Goal: Transaction & Acquisition: Obtain resource

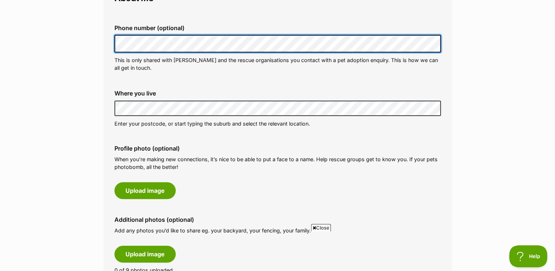
scroll to position [253, 0]
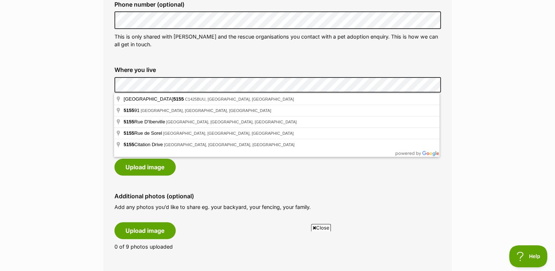
click at [109, 87] on div "Where you live Address line 1 (optional) Address line 2 (optional) Suburb (opti…" at bounding box center [277, 84] width 338 height 49
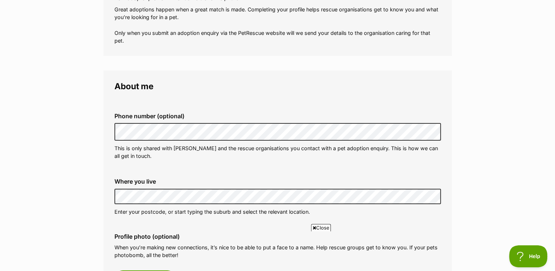
scroll to position [243, 0]
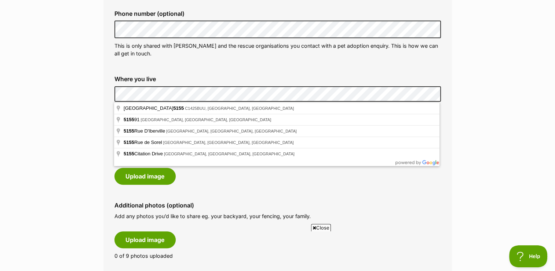
click at [108, 88] on div "Where you live Address line 1 (optional) Address line 2 (optional) Suburb (opti…" at bounding box center [277, 94] width 338 height 49
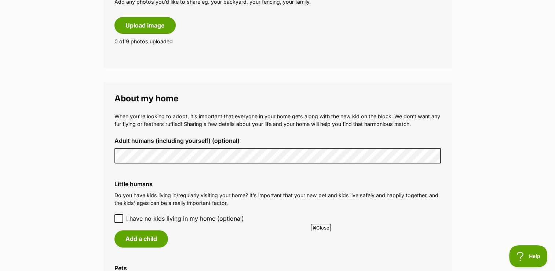
scroll to position [472, 0]
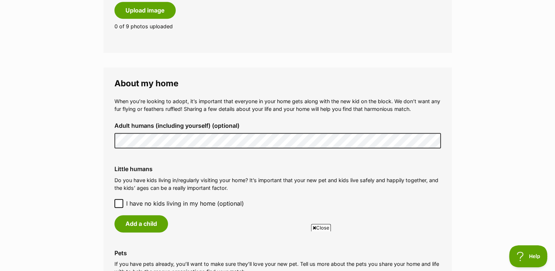
click at [108, 142] on div "Adult humans (including yourself) (optional)" at bounding box center [277, 135] width 338 height 38
click at [118, 203] on icon at bounding box center [118, 202] width 5 height 5
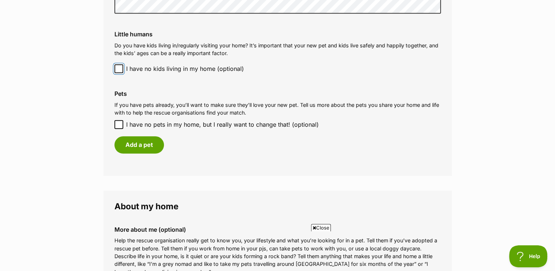
scroll to position [630, 0]
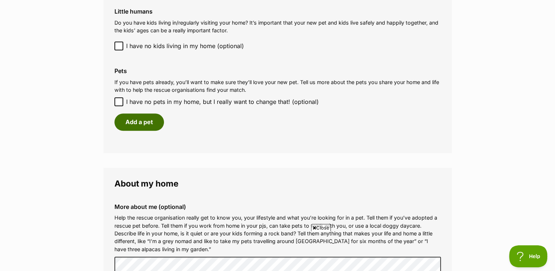
click at [140, 127] on button "Add a pet" at bounding box center [138, 121] width 49 height 17
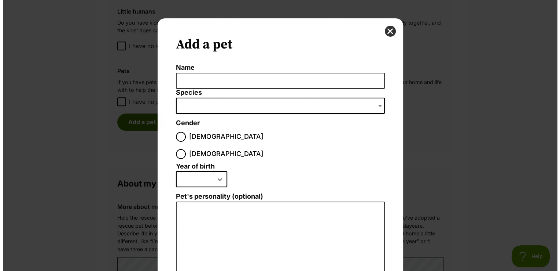
scroll to position [0, 0]
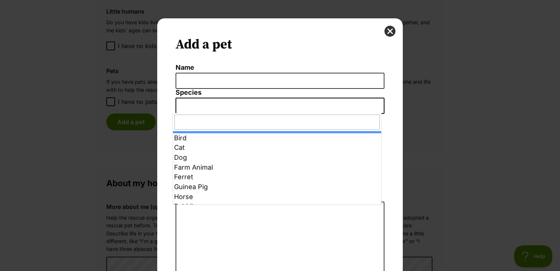
click at [210, 102] on span "Dialog Window - Close (Press escape to close)" at bounding box center [280, 105] width 209 height 16
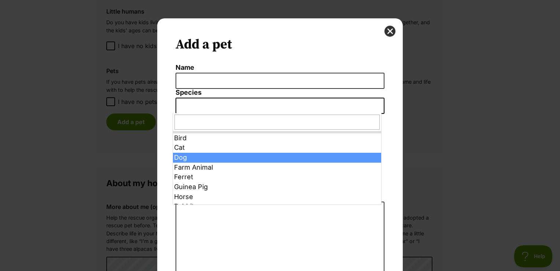
select select "1"
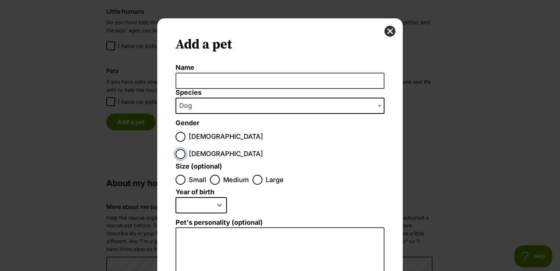
click at [185, 149] on input "Female" at bounding box center [181, 154] width 10 height 10
radio input "true"
click at [257, 174] on input "Large" at bounding box center [258, 179] width 10 height 10
radio input "true"
click at [218, 197] on select "2025 2024 2023 2022 2021 2020 2019 2018 2017 2016 2015 2014 2013 2012 2011 2010…" at bounding box center [201, 205] width 51 height 16
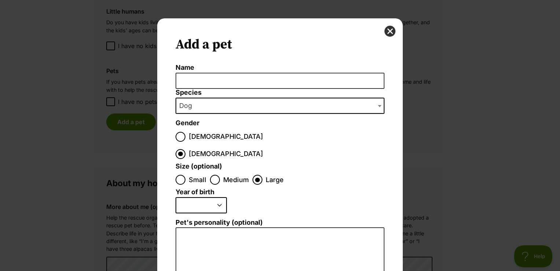
click at [176, 197] on select "2025 2024 2023 2022 2021 2020 2019 2018 2017 2016 2015 2014 2013 2012 2011 2010…" at bounding box center [201, 205] width 51 height 16
click at [218, 197] on select "2025 2024 2023 2022 2021 2020 2019 2018 2017 2016 2015 2014 2013 2012 2011 2010…" at bounding box center [201, 205] width 51 height 16
select select "2022"
click at [176, 197] on select "2025 2024 2023 2022 2021 2020 2019 2018 2017 2016 2015 2014 2013 2012 2011 2010…" at bounding box center [201, 205] width 51 height 16
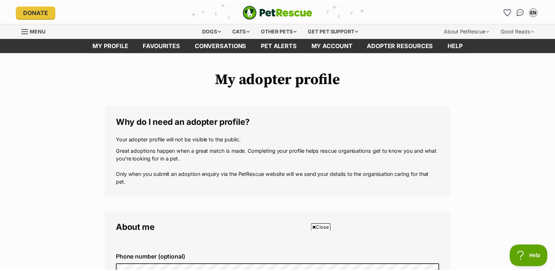
scroll to position [630, 0]
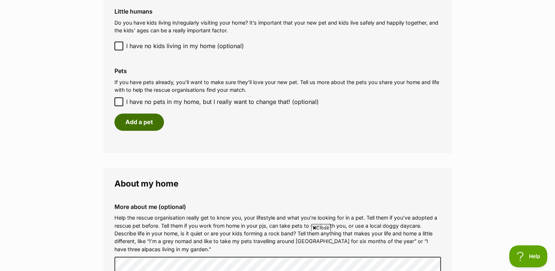
click at [141, 119] on button "Add a pet" at bounding box center [138, 121] width 49 height 17
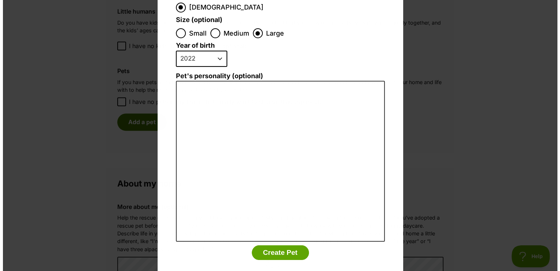
scroll to position [0, 0]
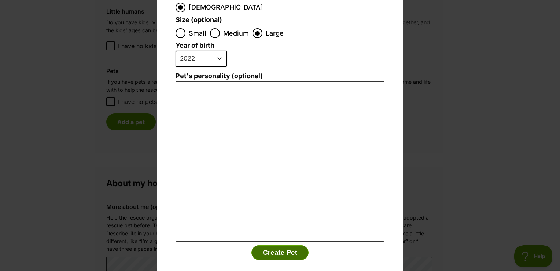
click at [274, 245] on button "Create Pet" at bounding box center [279, 252] width 57 height 15
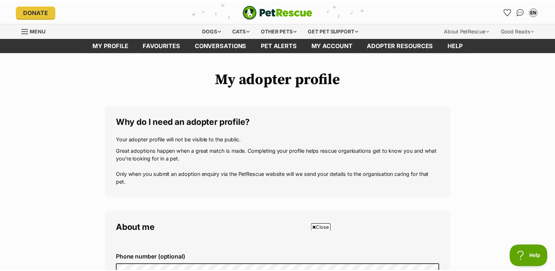
scroll to position [630, 0]
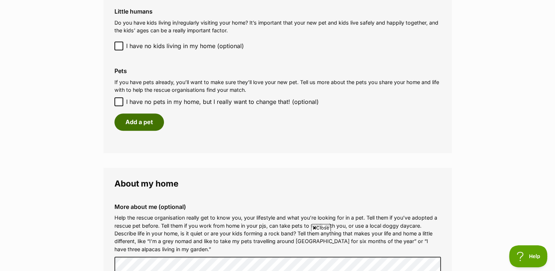
click at [150, 121] on button "Add a pet" at bounding box center [138, 121] width 49 height 17
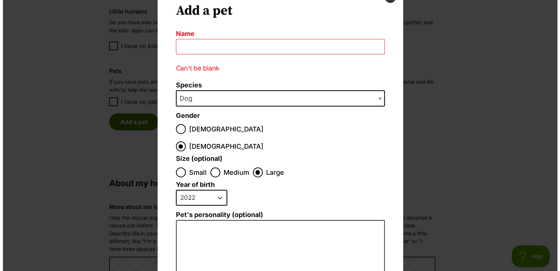
scroll to position [0, 0]
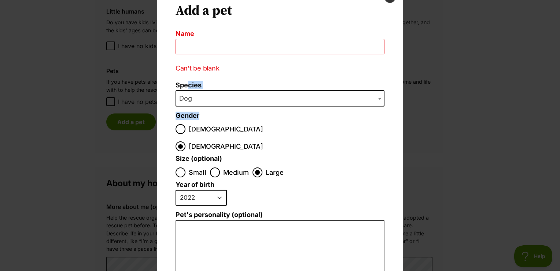
drag, startPoint x: 150, startPoint y: 121, endPoint x: 185, endPoint y: 72, distance: 60.3
click at [185, 72] on div "Add a pet Name Can't be blank Species Bird Cat Dog Farm Animal Ferret Guinea Pi…" at bounding box center [280, 102] width 257 height 234
copy ol "'t be blank Species Bird Cat Dog Farm Animal Ferret Guinea Pig Horse Rabbit Rep…"
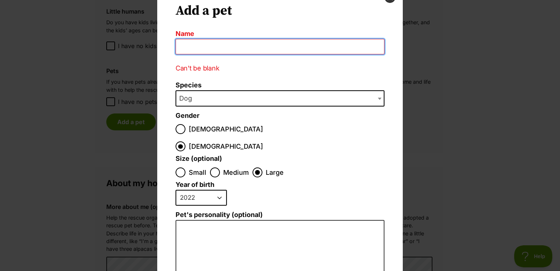
drag, startPoint x: 214, startPoint y: 47, endPoint x: 194, endPoint y: 47, distance: 20.5
click at [194, 47] on input "Name" at bounding box center [280, 47] width 209 height 16
type input "Bo"
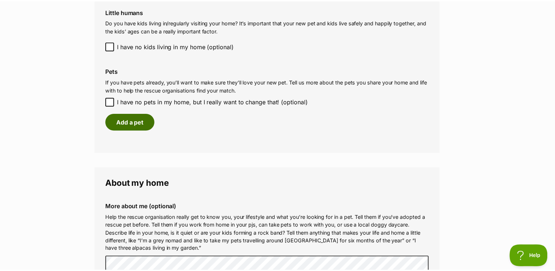
scroll to position [630, 0]
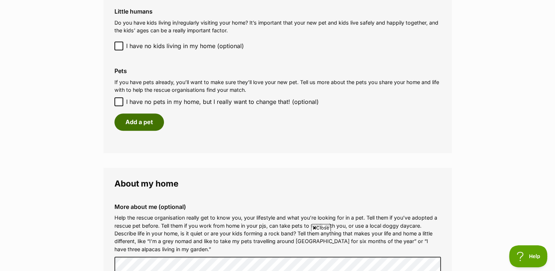
click at [147, 121] on button "Add a pet" at bounding box center [138, 121] width 49 height 17
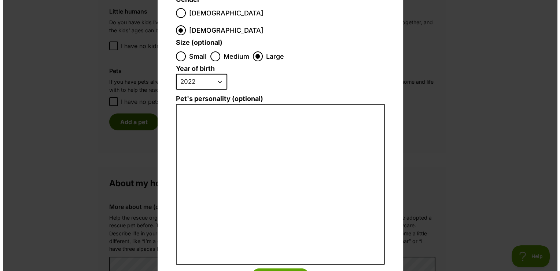
scroll to position [0, 0]
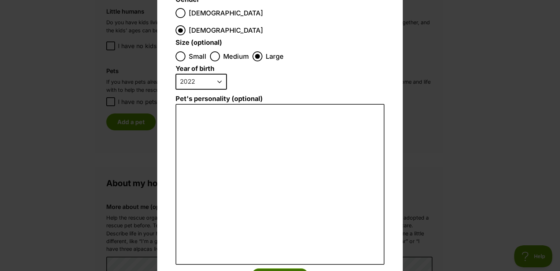
click at [284, 268] on button "Create Pet" at bounding box center [279, 275] width 57 height 15
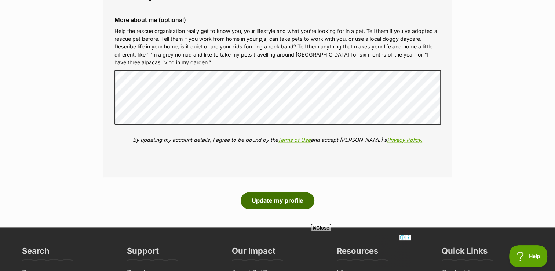
click at [300, 203] on button "Update my profile" at bounding box center [277, 200] width 74 height 17
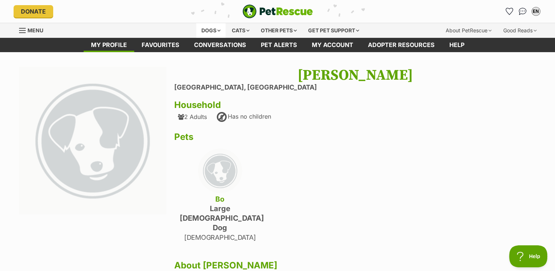
click at [206, 33] on div "Dogs" at bounding box center [210, 30] width 29 height 15
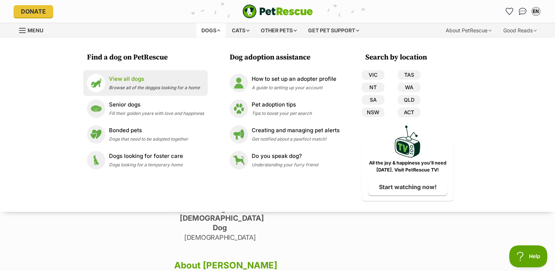
click at [150, 91] on link "View all dogs Browse all of the doggos looking for a home" at bounding box center [145, 83] width 117 height 18
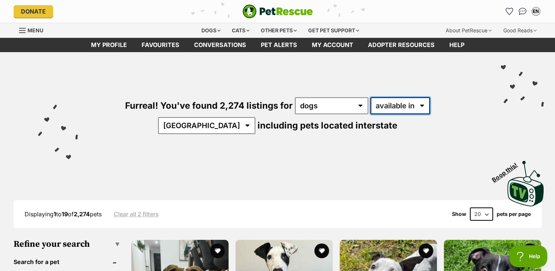
click at [395, 104] on select "available in located in" at bounding box center [399, 105] width 59 height 17
click at [370, 97] on select "available in located in" at bounding box center [399, 105] width 59 height 17
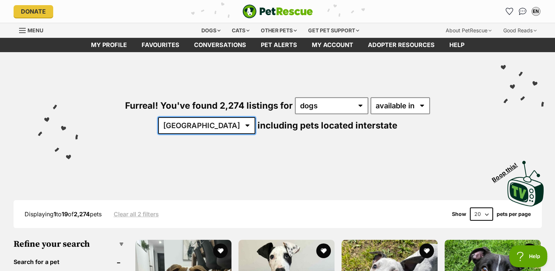
click at [255, 117] on select "[GEOGRAPHIC_DATA] [GEOGRAPHIC_DATA] [GEOGRAPHIC_DATA] [GEOGRAPHIC_DATA] [GEOGRA…" at bounding box center [206, 125] width 97 height 17
select select "SA"
click at [255, 117] on select "[GEOGRAPHIC_DATA] [GEOGRAPHIC_DATA] [GEOGRAPHIC_DATA] [GEOGRAPHIC_DATA] [GEOGRA…" at bounding box center [206, 125] width 97 height 17
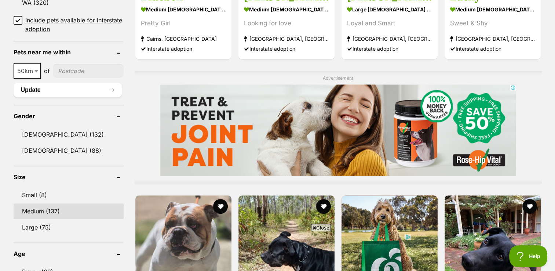
click at [50, 207] on link "Medium (137)" at bounding box center [69, 210] width 110 height 15
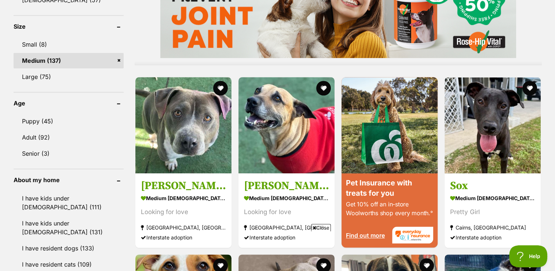
scroll to position [681, 0]
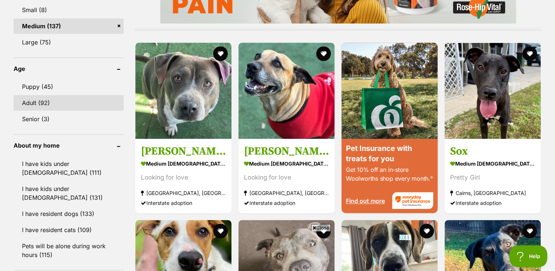
click at [29, 96] on link "Adult (92)" at bounding box center [69, 102] width 110 height 15
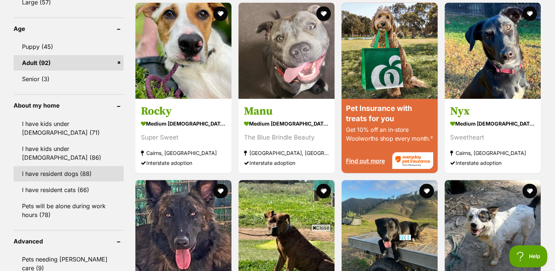
click at [73, 166] on link "I have resident dogs (88)" at bounding box center [69, 173] width 110 height 15
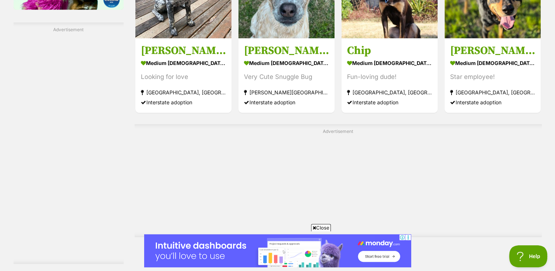
scroll to position [1291, 0]
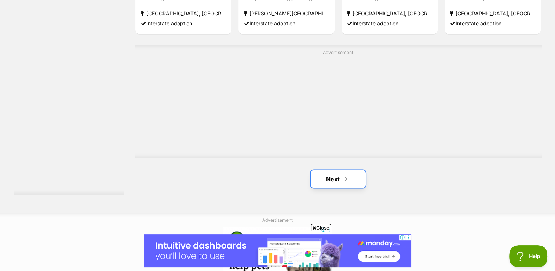
click at [343, 174] on span "Next page" at bounding box center [345, 178] width 7 height 9
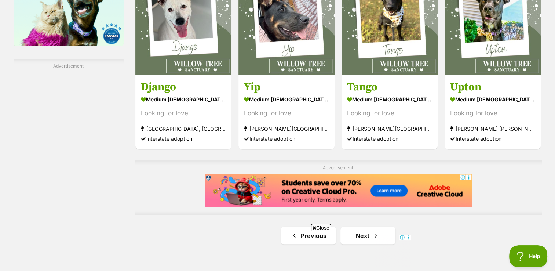
scroll to position [1269, 0]
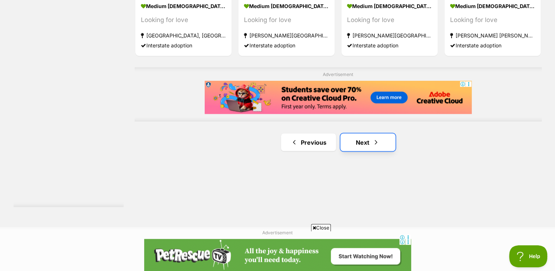
click at [369, 141] on link "Next" at bounding box center [367, 142] width 55 height 18
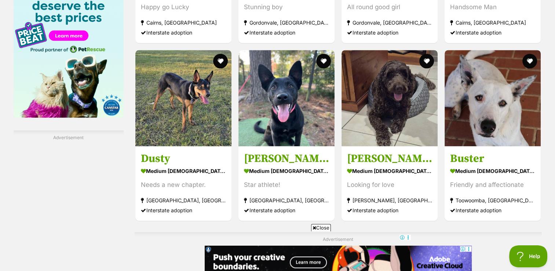
scroll to position [1109, 0]
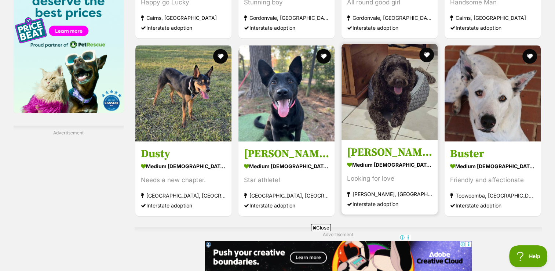
click at [389, 126] on img at bounding box center [389, 92] width 96 height 96
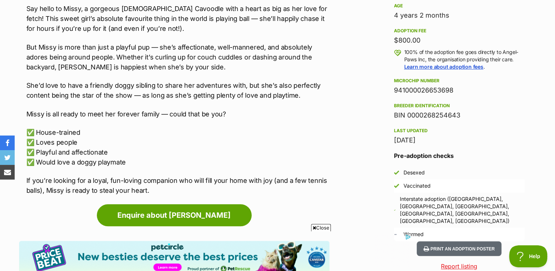
scroll to position [522, 0]
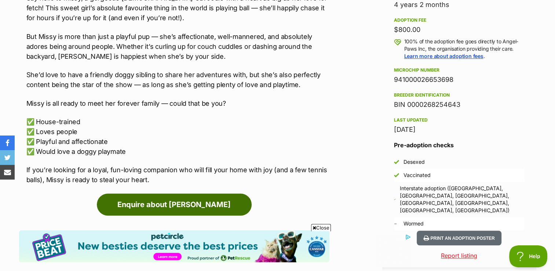
click at [212, 202] on link "Enquire about Missie" at bounding box center [174, 204] width 155 height 22
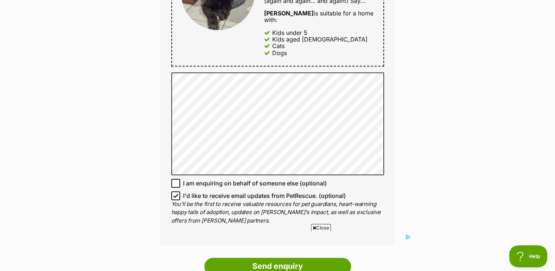
scroll to position [457, 0]
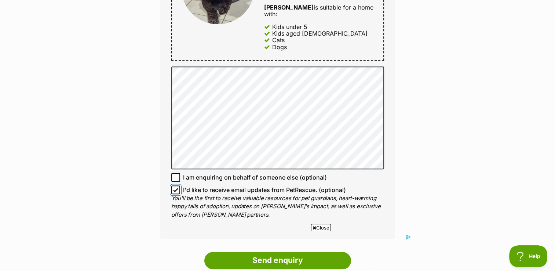
click at [178, 185] on input "I'd like to receive email updates from PetRescue. (optional)" at bounding box center [175, 189] width 9 height 9
checkbox input "false"
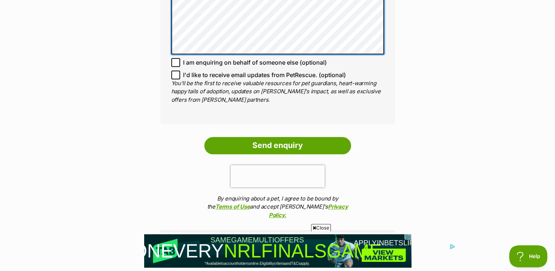
scroll to position [611, 0]
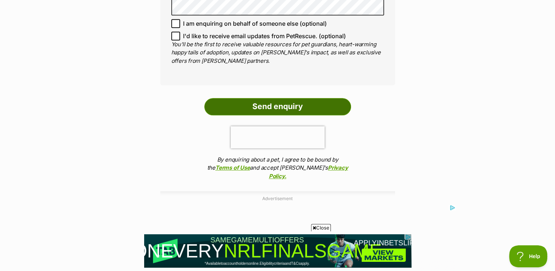
click at [306, 98] on input "Send enquiry" at bounding box center [277, 106] width 147 height 17
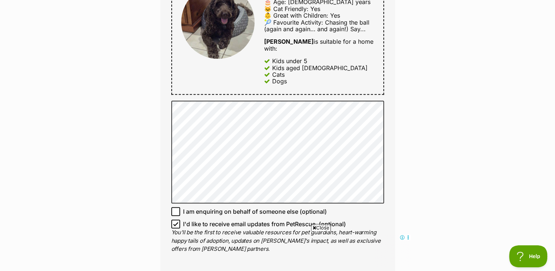
scroll to position [610, 0]
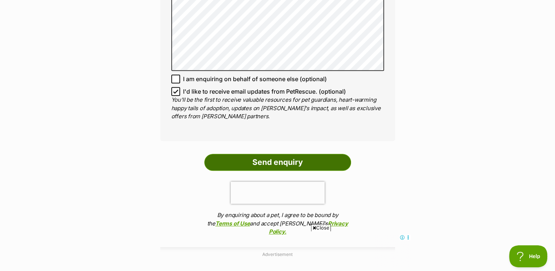
click at [293, 154] on input "Send enquiry" at bounding box center [277, 162] width 147 height 17
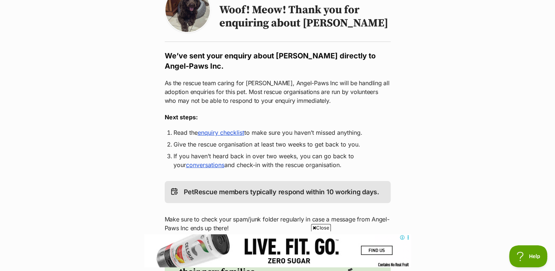
scroll to position [78, 0]
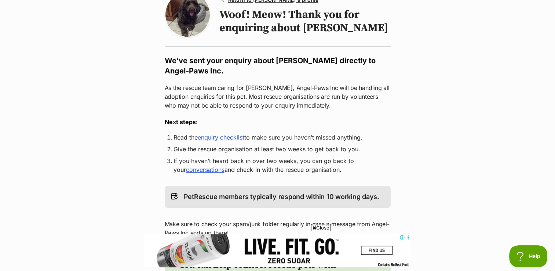
click at [235, 139] on link "enquiry checklist" at bounding box center [221, 136] width 47 height 7
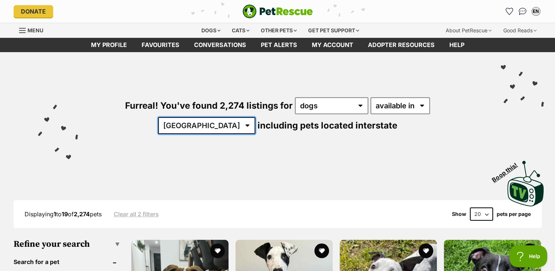
click at [255, 117] on select "Australia ACT NSW NT QLD SA TAS VIC WA" at bounding box center [206, 125] width 97 height 17
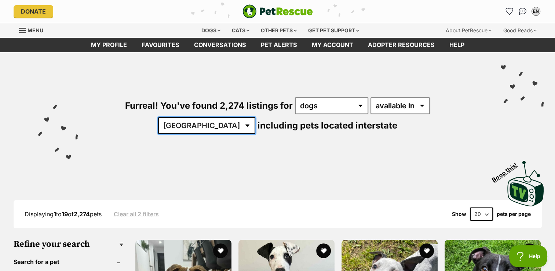
select select "SA"
click at [255, 117] on select "Australia ACT NSW NT QLD SA TAS VIC WA" at bounding box center [206, 125] width 97 height 17
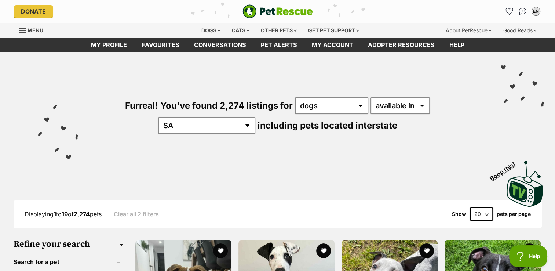
click at [412, 178] on div "Visit PetRescue TV (external site) Boop this!" at bounding box center [277, 181] width 533 height 54
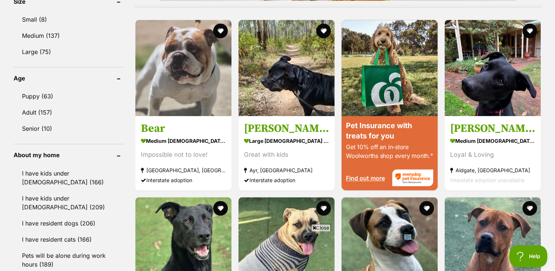
scroll to position [701, 0]
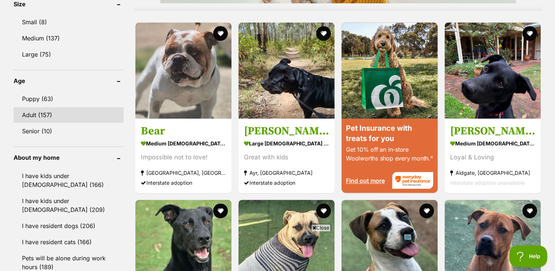
click at [37, 114] on link "Adult (157)" at bounding box center [69, 114] width 110 height 15
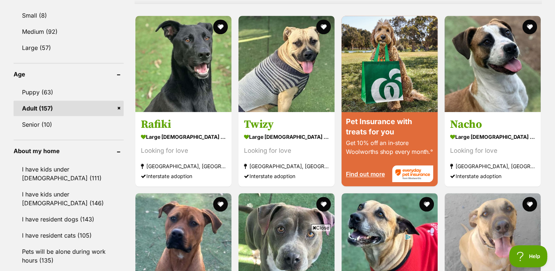
scroll to position [732, 0]
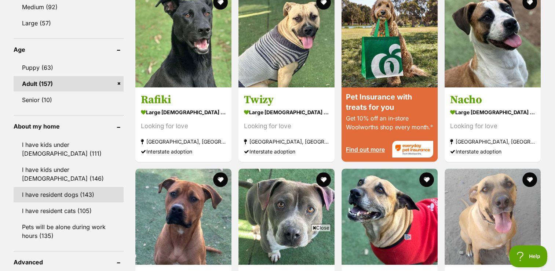
click at [70, 187] on link "I have resident dogs (143)" at bounding box center [69, 194] width 110 height 15
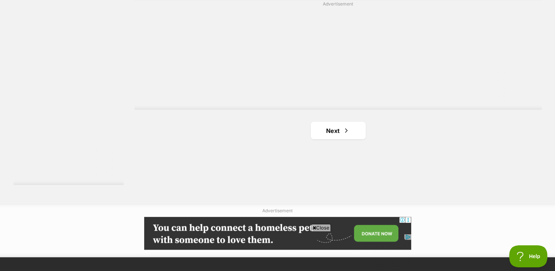
scroll to position [1335, 0]
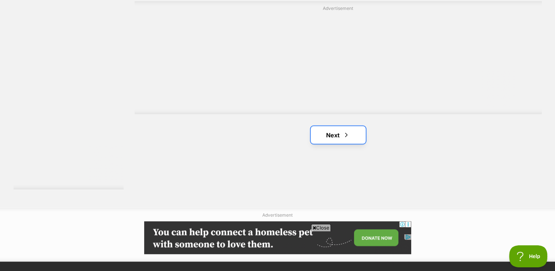
click at [342, 133] on link "Next" at bounding box center [337, 135] width 55 height 18
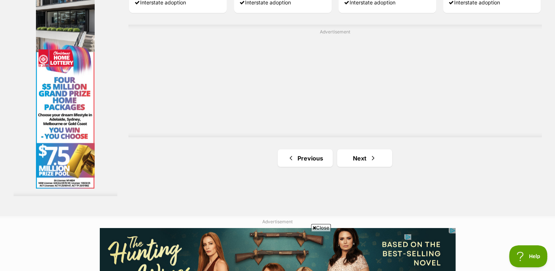
scroll to position [1315, 0]
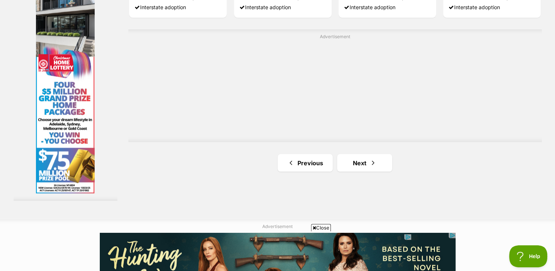
drag, startPoint x: 506, startPoint y: 183, endPoint x: 427, endPoint y: 201, distance: 81.5
click at [367, 162] on link "Next" at bounding box center [364, 163] width 55 height 18
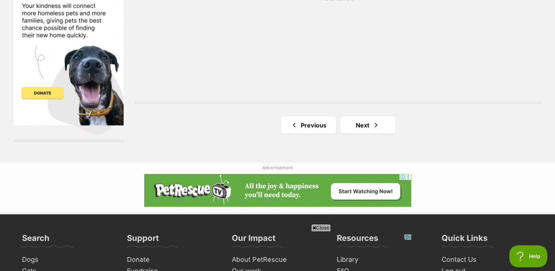
scroll to position [1393, 0]
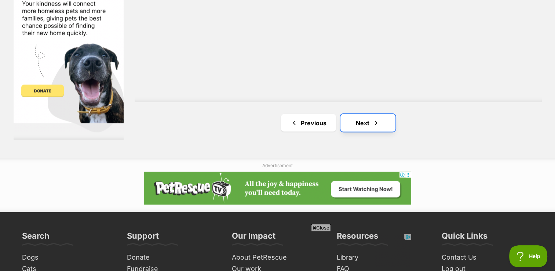
click at [374, 126] on span "Next page" at bounding box center [375, 122] width 7 height 9
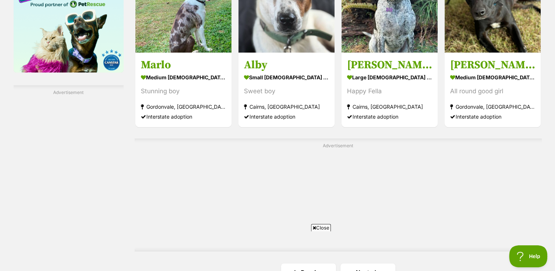
scroll to position [1271, 0]
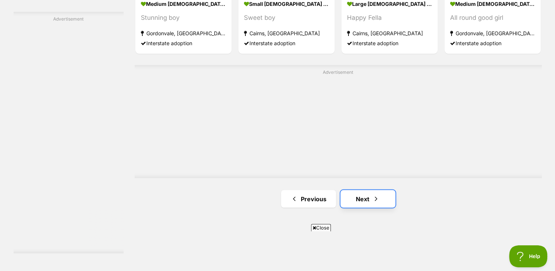
click at [379, 200] on link "Next" at bounding box center [367, 198] width 55 height 18
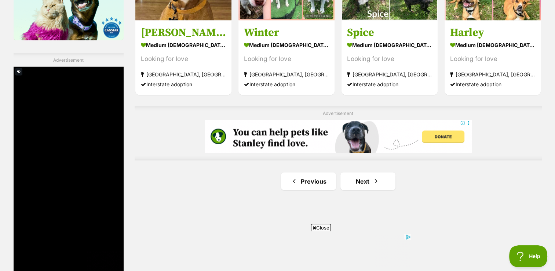
scroll to position [1234, 0]
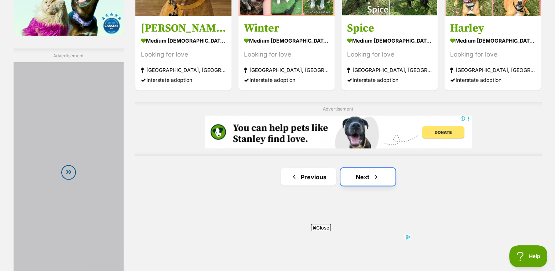
click at [377, 177] on span "Next page" at bounding box center [375, 176] width 7 height 9
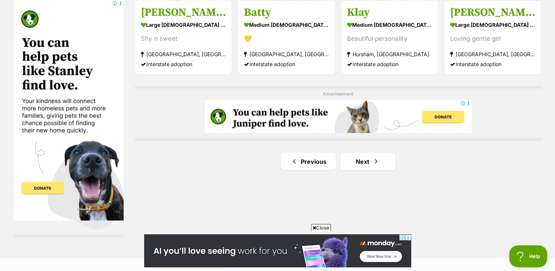
scroll to position [1287, 0]
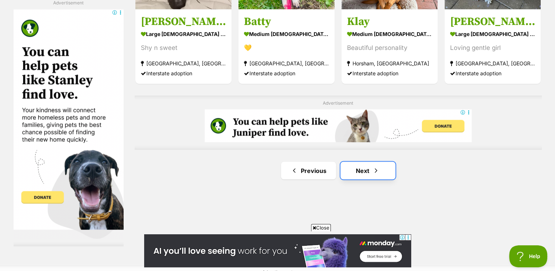
click at [375, 168] on span "Next page" at bounding box center [375, 170] width 7 height 9
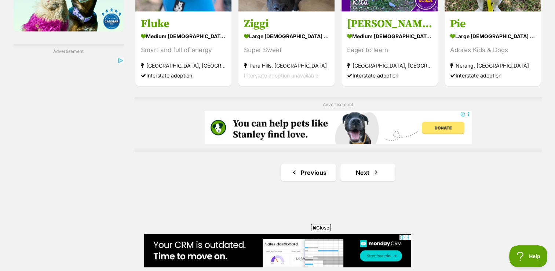
scroll to position [1218, 0]
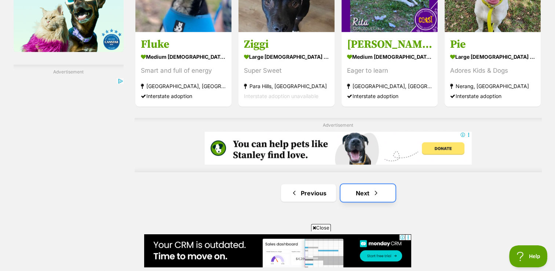
click at [380, 193] on link "Next" at bounding box center [367, 193] width 55 height 18
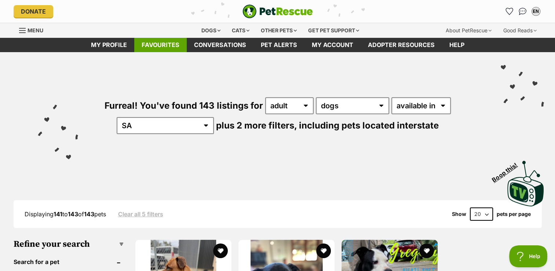
click at [169, 47] on link "Favourites" at bounding box center [160, 45] width 52 height 14
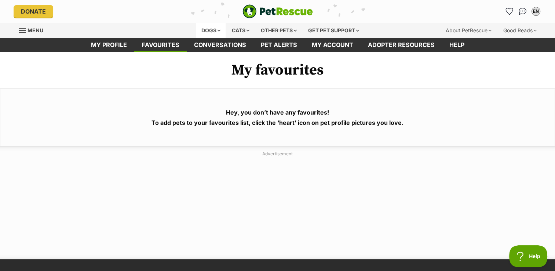
click at [210, 29] on div "Dogs" at bounding box center [210, 30] width 29 height 15
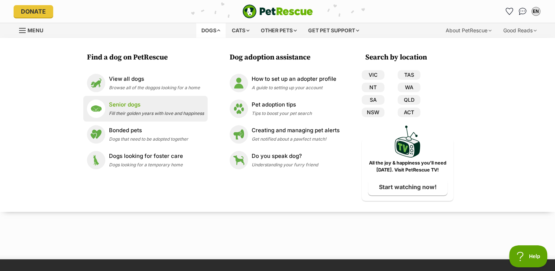
click at [129, 110] on div "Senior dogs Fill their golden years with love and happiness" at bounding box center [156, 108] width 95 height 16
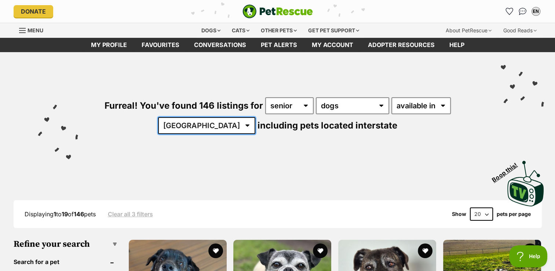
click at [227, 129] on select "Australia ACT NSW NT QLD SA TAS VIC WA" at bounding box center [206, 125] width 97 height 17
select select "SA"
click at [181, 117] on select "Australia ACT NSW NT QLD SA TAS VIC WA" at bounding box center [206, 125] width 97 height 17
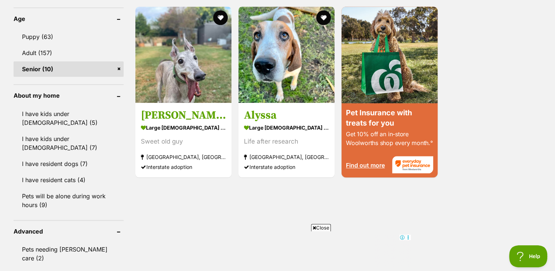
scroll to position [761, 0]
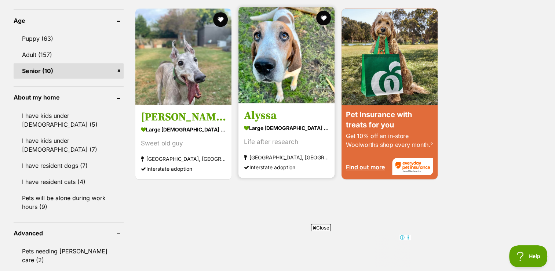
click at [274, 120] on h3 "Alyssa" at bounding box center [286, 115] width 85 height 14
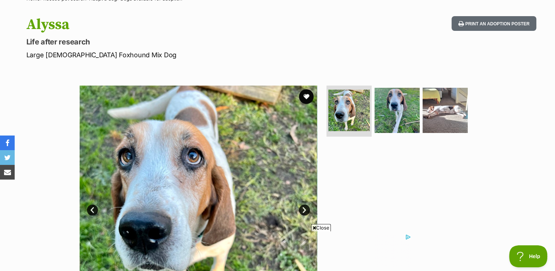
scroll to position [58, 0]
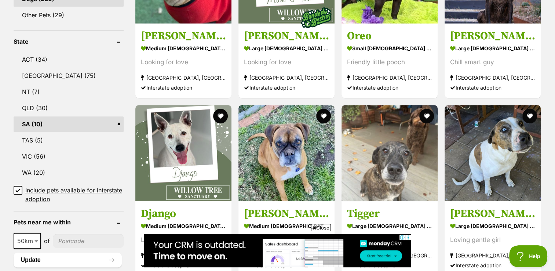
scroll to position [253, 0]
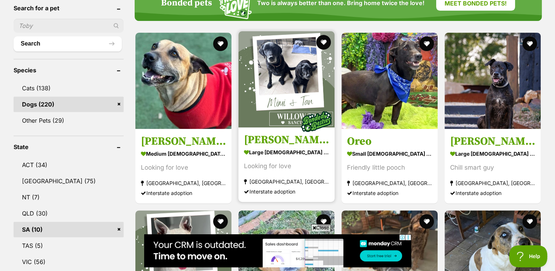
click at [272, 147] on strong "large female Dog" at bounding box center [286, 152] width 85 height 11
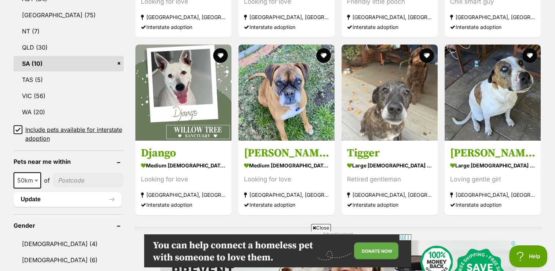
scroll to position [416, 0]
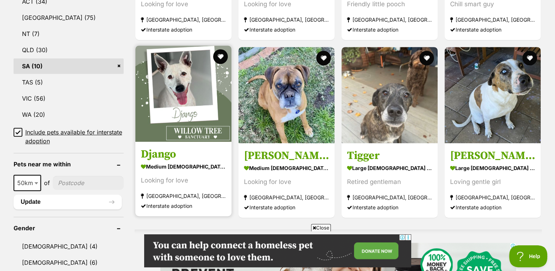
click at [160, 166] on strong "medium female Dog" at bounding box center [183, 166] width 85 height 11
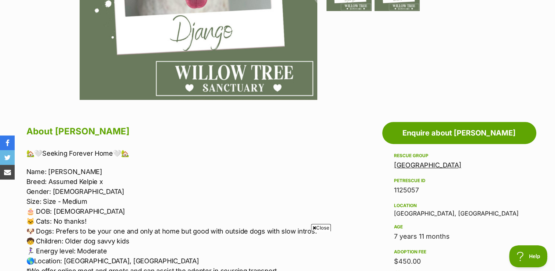
scroll to position [362, 0]
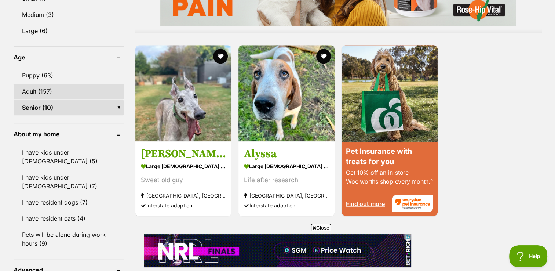
click at [35, 88] on link "Adult (157)" at bounding box center [69, 91] width 110 height 15
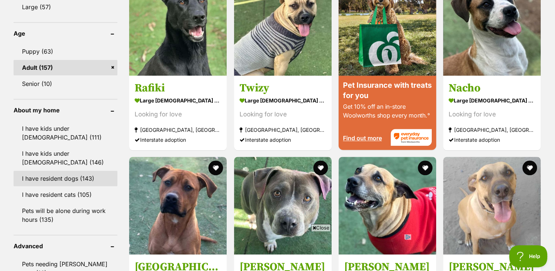
click at [61, 176] on link "I have resident dogs (143)" at bounding box center [66, 177] width 104 height 15
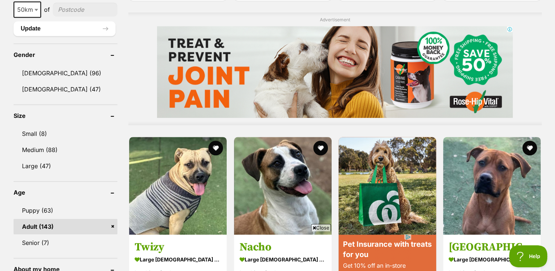
scroll to position [637, 0]
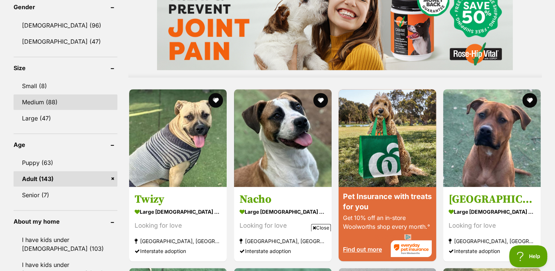
click at [49, 97] on link "Medium (88)" at bounding box center [66, 101] width 104 height 15
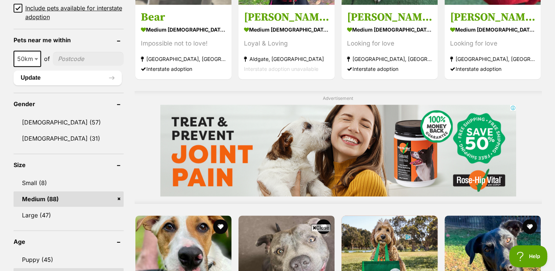
scroll to position [499, 0]
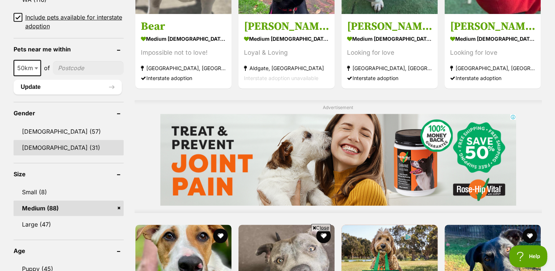
click at [28, 148] on link "[DEMOGRAPHIC_DATA] (31)" at bounding box center [69, 147] width 110 height 15
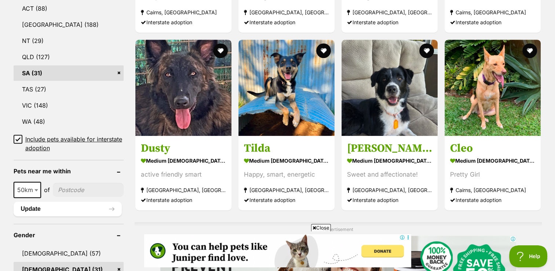
scroll to position [402, 0]
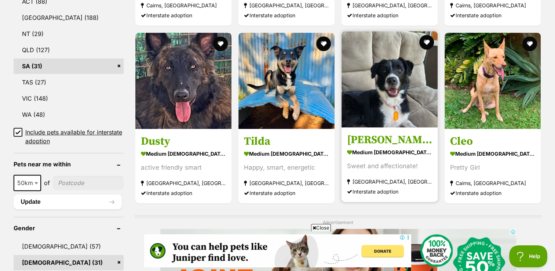
click at [384, 147] on strong "medium female Dog" at bounding box center [389, 152] width 85 height 11
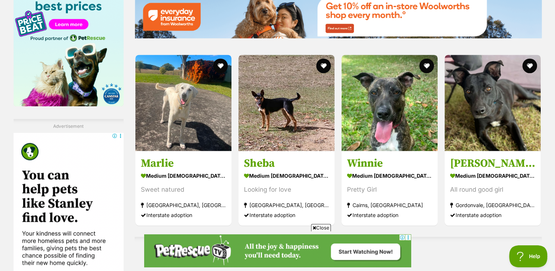
scroll to position [1115, 0]
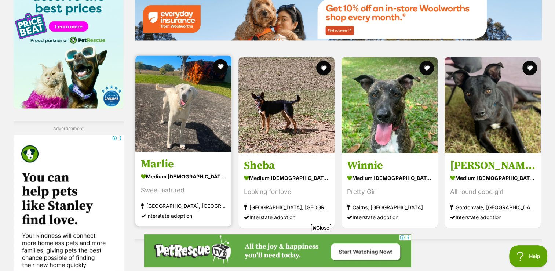
click at [169, 157] on h3 "Marlie" at bounding box center [183, 164] width 85 height 14
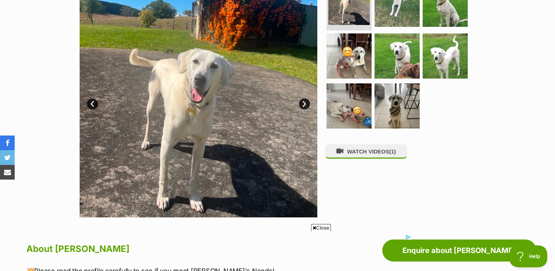
scroll to position [167, 0]
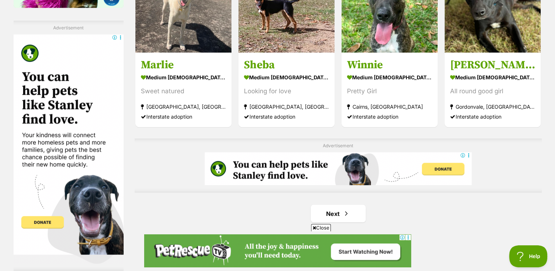
scroll to position [1206, 0]
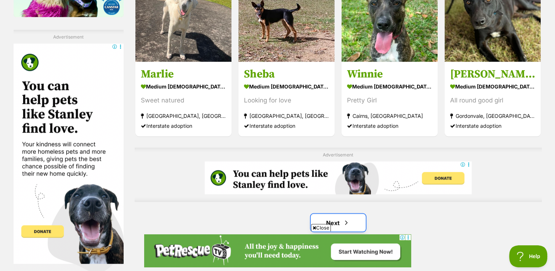
click at [350, 213] on link "Next" at bounding box center [337, 222] width 55 height 18
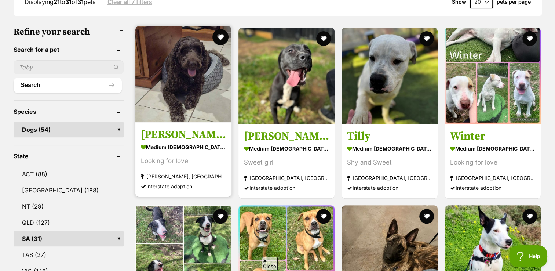
click at [220, 29] on button "favourite" at bounding box center [220, 37] width 16 height 16
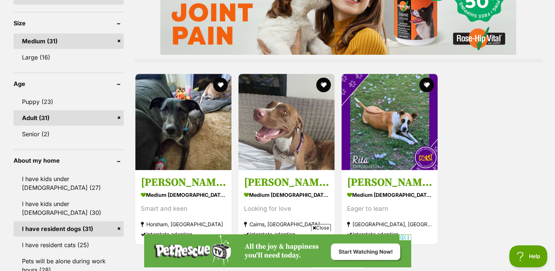
scroll to position [665, 0]
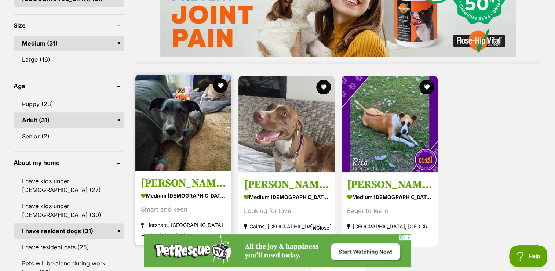
click at [150, 189] on strong "medium [DEMOGRAPHIC_DATA] Dog" at bounding box center [183, 194] width 85 height 11
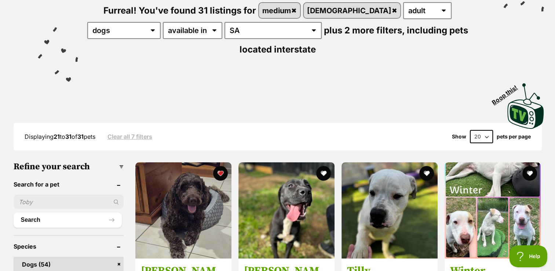
scroll to position [0, 0]
